Goal: Task Accomplishment & Management: Manage account settings

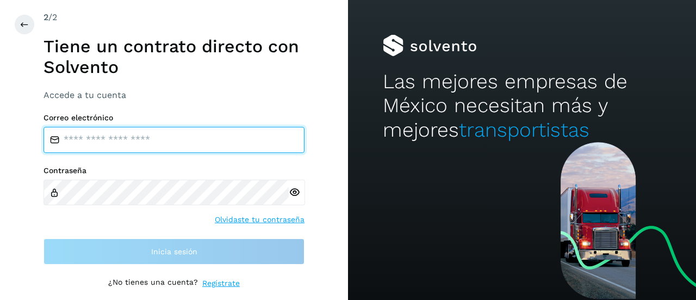
click at [166, 141] on input "email" at bounding box center [173, 140] width 261 height 26
type input "**********"
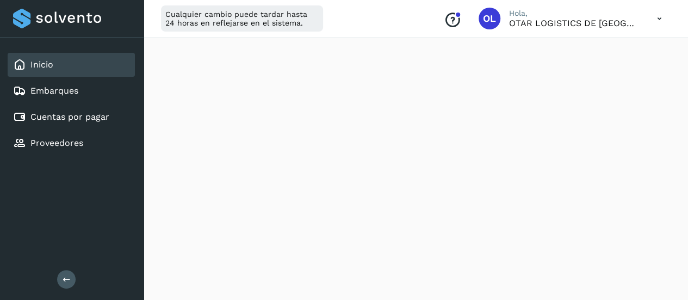
scroll to position [271, 0]
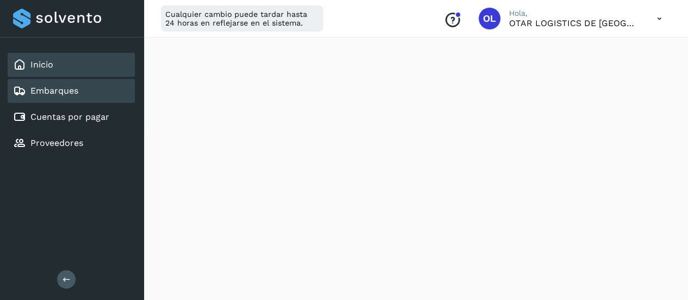
click at [69, 96] on div "Embarques" at bounding box center [45, 90] width 65 height 13
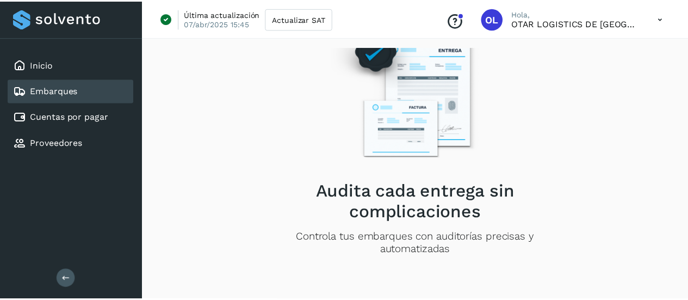
scroll to position [42, 0]
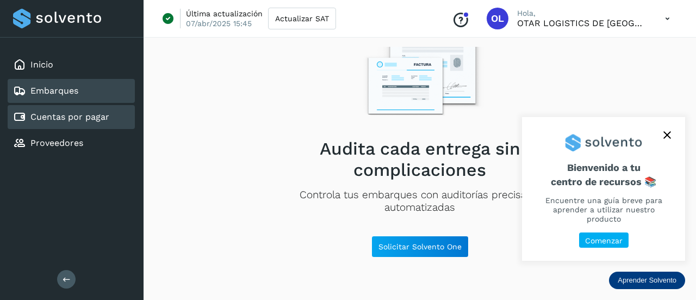
click at [76, 116] on link "Cuentas por pagar" at bounding box center [69, 116] width 79 height 10
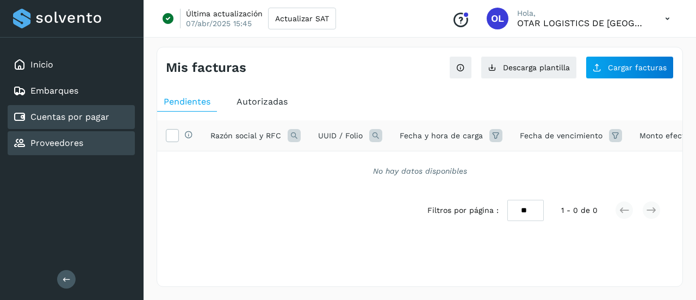
click at [77, 139] on link "Proveedores" at bounding box center [56, 143] width 53 height 10
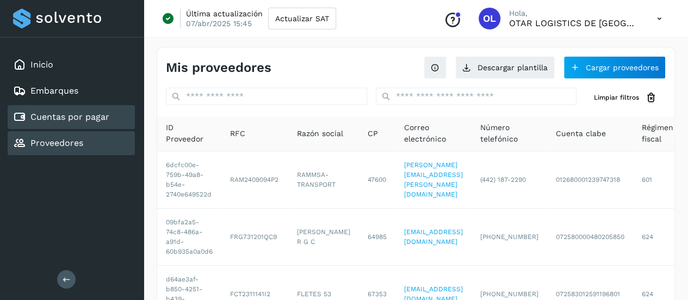
click at [82, 115] on link "Cuentas por pagar" at bounding box center [69, 116] width 79 height 10
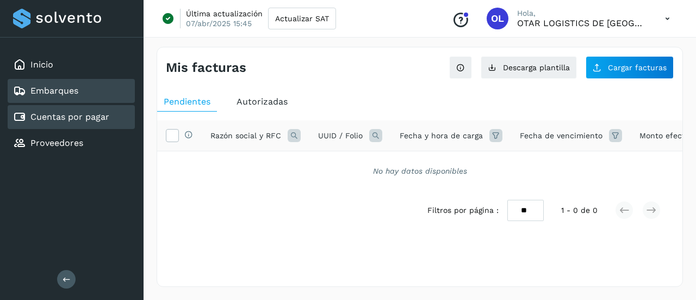
click at [69, 96] on div "Embarques" at bounding box center [45, 90] width 65 height 13
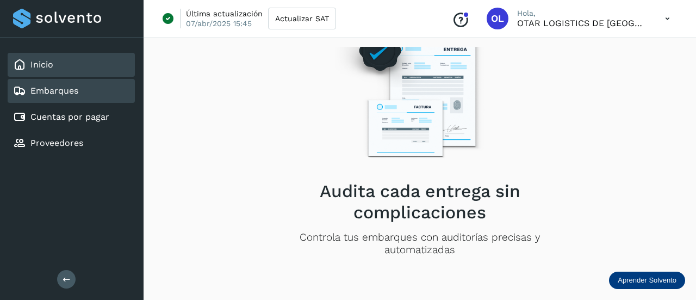
click at [49, 64] on link "Inicio" at bounding box center [41, 64] width 23 height 10
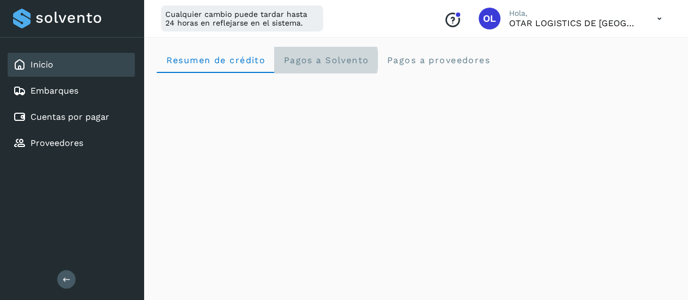
click at [312, 59] on span "Pagos a Solvento" at bounding box center [326, 60] width 86 height 10
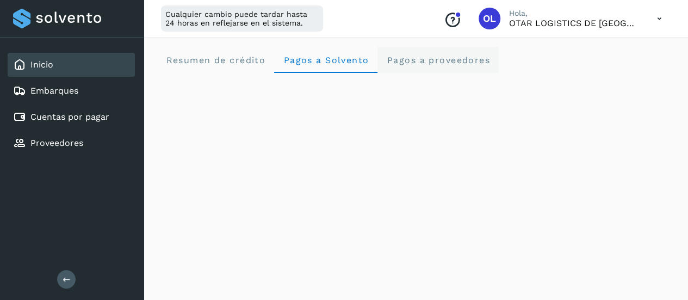
click at [441, 65] on span "Pagos a proveedores" at bounding box center [438, 60] width 104 height 10
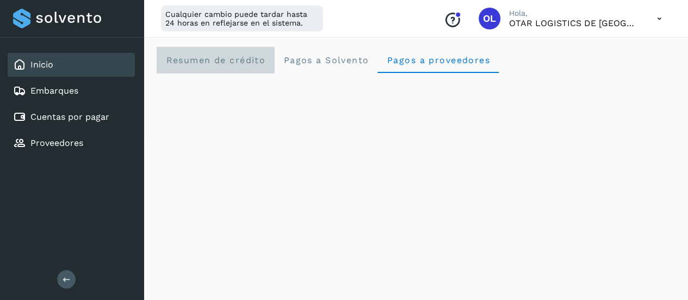
click at [242, 59] on span "Resumen de crédito" at bounding box center [215, 60] width 100 height 10
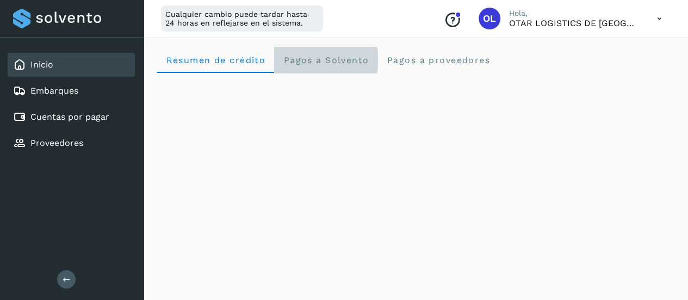
click at [326, 59] on span "Pagos a Solvento" at bounding box center [326, 60] width 86 height 10
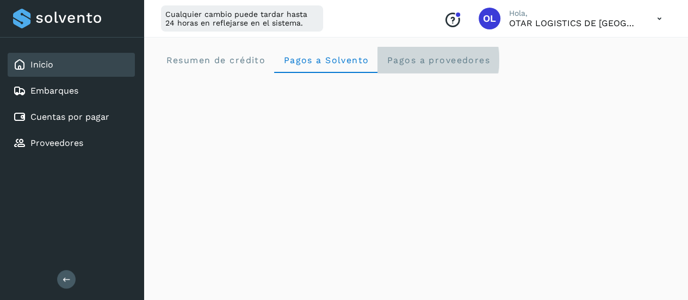
click at [420, 69] on proveedores "Pagos a proveedores" at bounding box center [437, 60] width 121 height 26
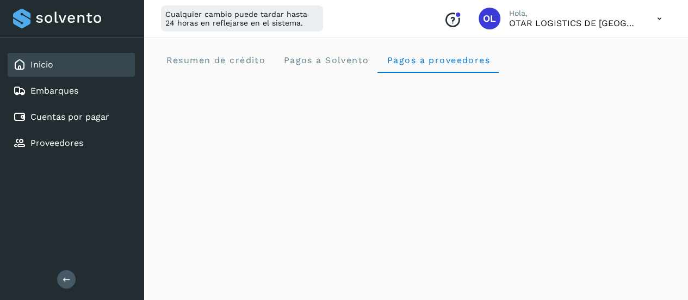
click at [657, 17] on icon at bounding box center [659, 19] width 22 height 22
click at [347, 84] on div at bounding box center [344, 150] width 688 height 300
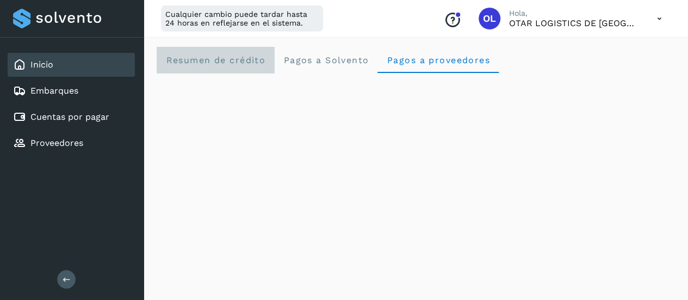
click at [234, 70] on crédito "Resumen de crédito" at bounding box center [215, 60] width 117 height 26
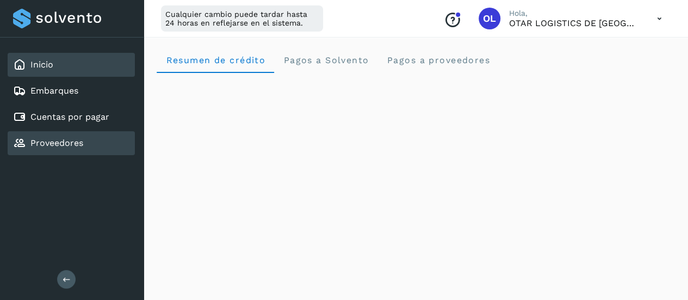
click at [80, 133] on div "Proveedores" at bounding box center [71, 143] width 127 height 24
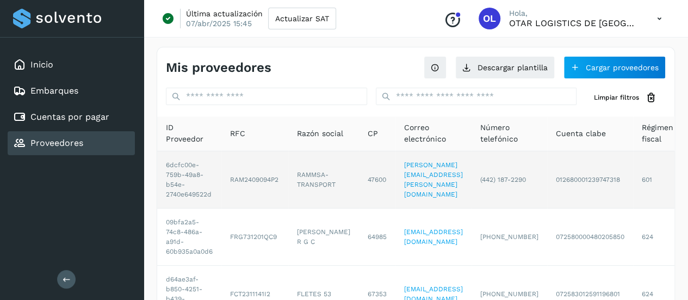
click at [217, 175] on td "6dcfc00e-759b-49a8-b54e-2740e649522d" at bounding box center [189, 179] width 64 height 57
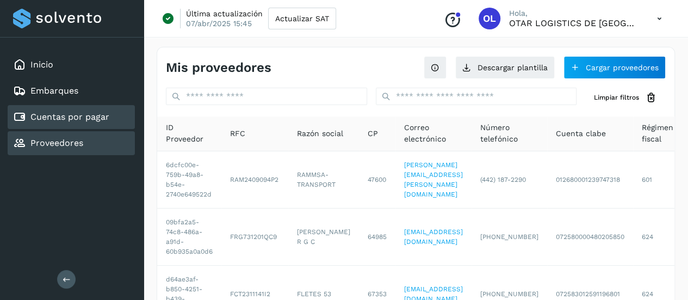
click at [76, 112] on link "Cuentas por pagar" at bounding box center [69, 116] width 79 height 10
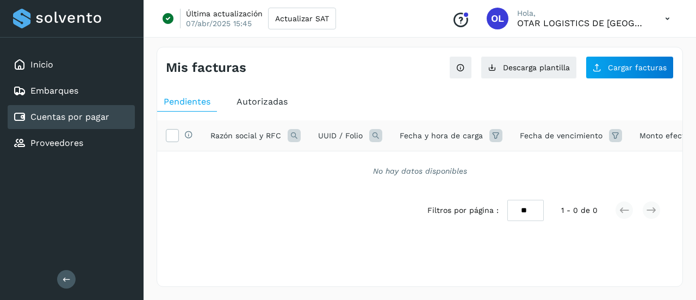
drag, startPoint x: 233, startPoint y: 200, endPoint x: 322, endPoint y: 197, distance: 88.6
click at [322, 197] on div "Selecciona todas las facturas disponibles para autorización Razón social y RFC …" at bounding box center [419, 192] width 525 height 145
click at [171, 136] on icon at bounding box center [171, 134] width 11 height 11
click at [331, 177] on div "No hay datos disponibles" at bounding box center [419, 171] width 525 height 40
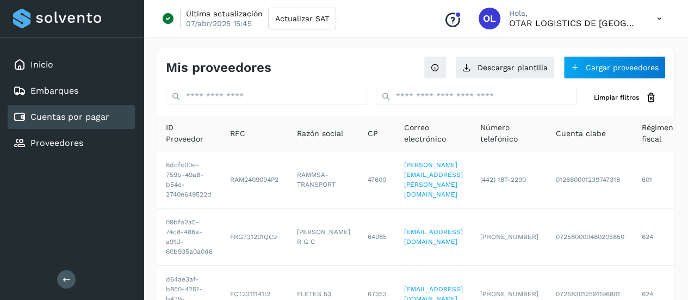
click at [84, 116] on link "Cuentas por pagar" at bounding box center [69, 116] width 79 height 10
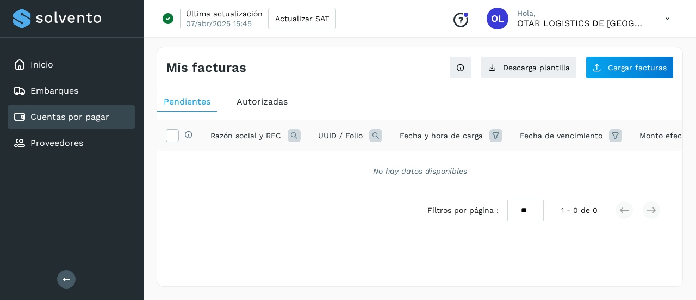
click at [261, 97] on span "Autorizadas" at bounding box center [262, 101] width 51 height 10
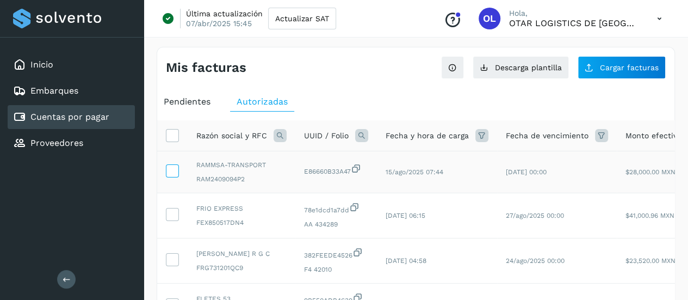
click at [167, 169] on icon at bounding box center [171, 169] width 11 height 11
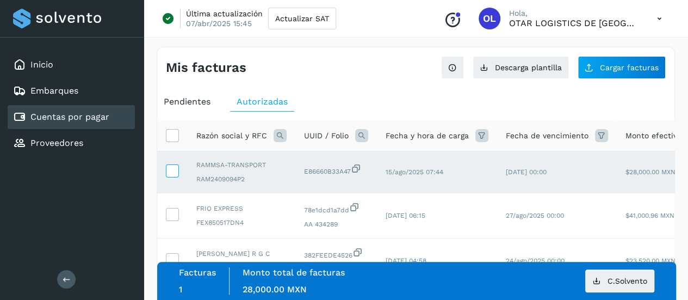
click at [170, 167] on icon at bounding box center [171, 169] width 11 height 11
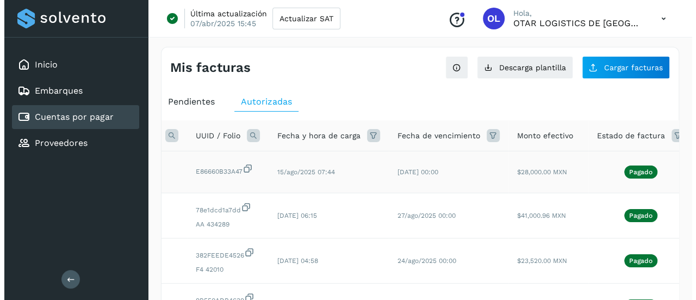
scroll to position [0, 178]
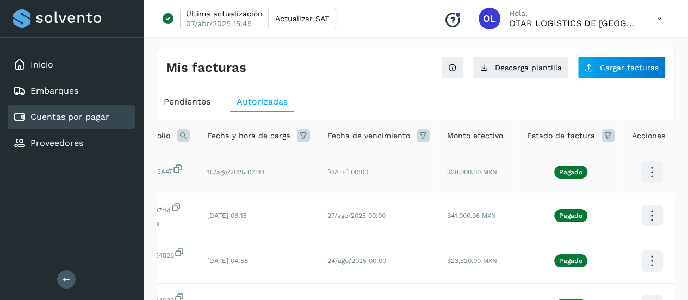
click at [640, 170] on icon at bounding box center [652, 172] width 26 height 26
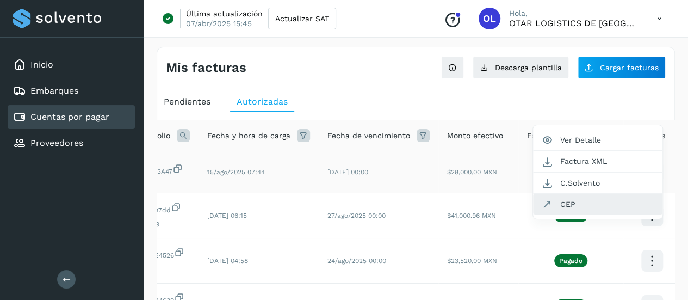
click at [585, 196] on button "CEP" at bounding box center [597, 204] width 129 height 21
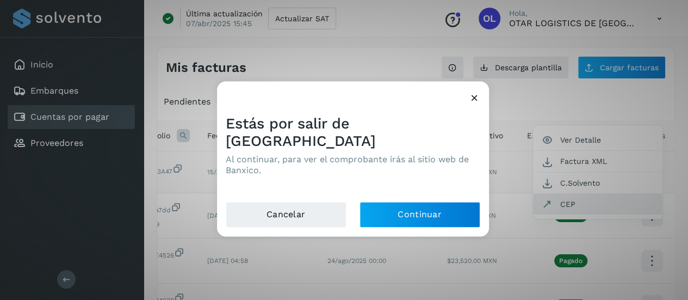
scroll to position [0, 170]
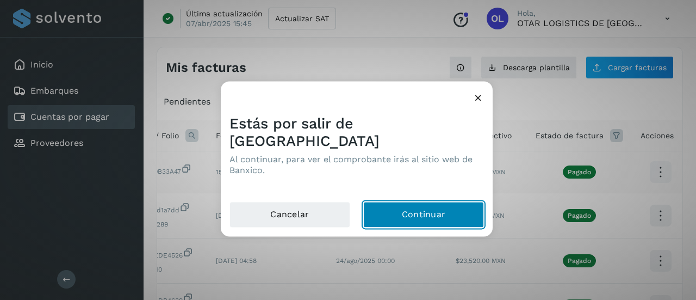
click at [444, 204] on button "Continuar" at bounding box center [423, 214] width 121 height 26
